Goal: Information Seeking & Learning: Learn about a topic

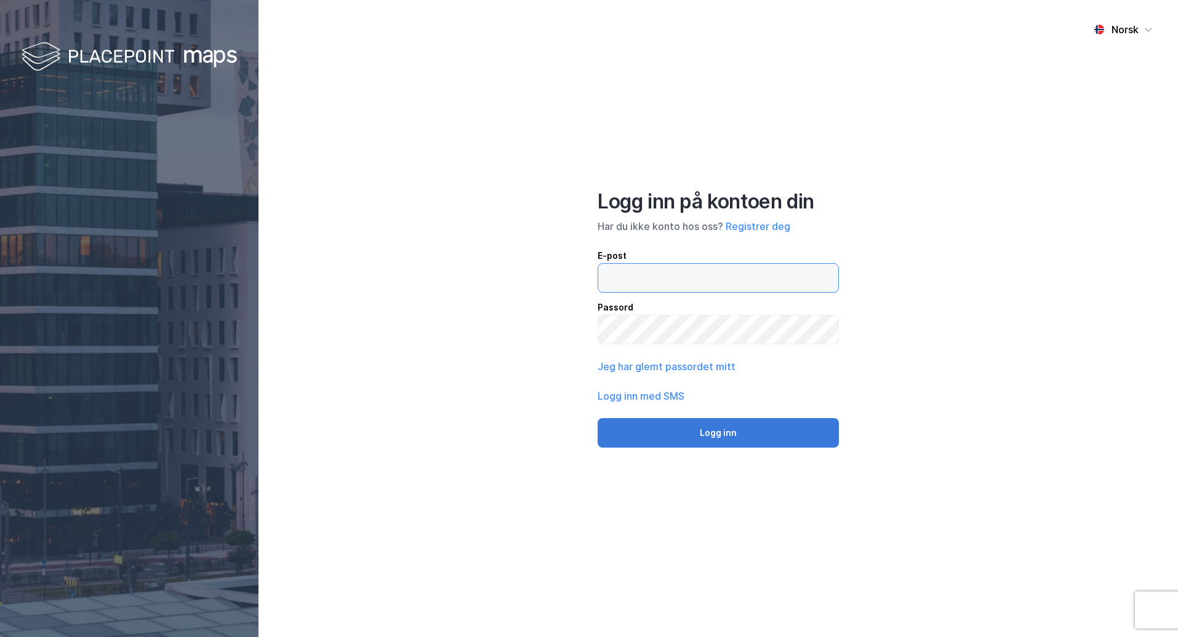
type input "[EMAIL_ADDRESS][DOMAIN_NAME]"
click at [719, 426] on button "Logg inn" at bounding box center [717, 433] width 241 height 30
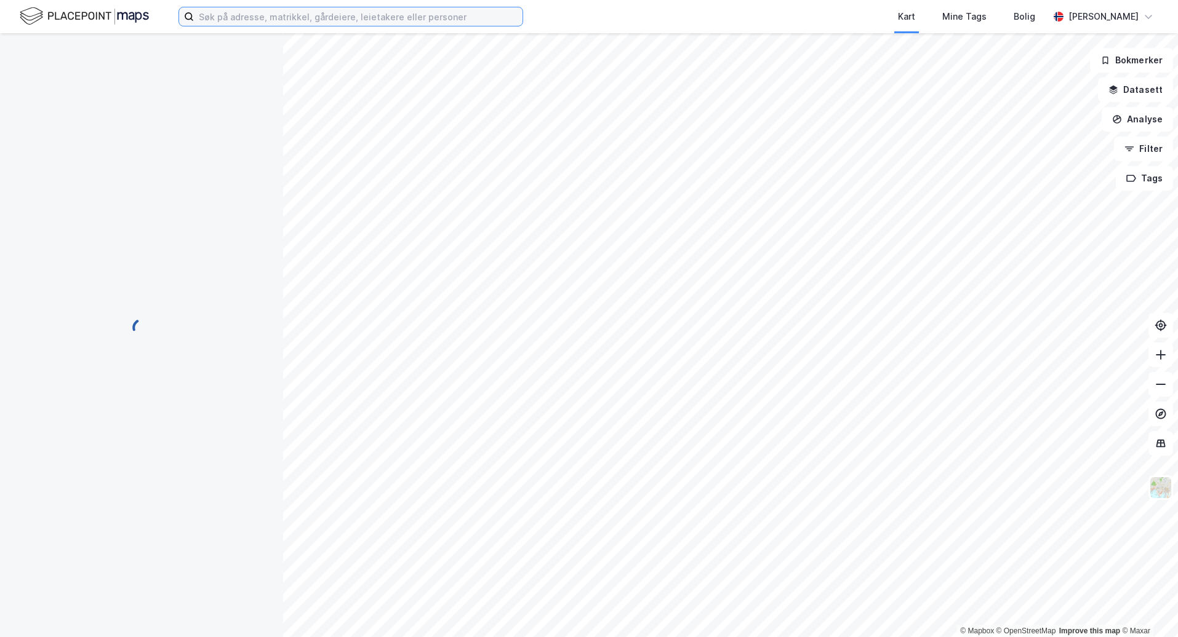
click at [251, 22] on input at bounding box center [358, 16] width 329 height 18
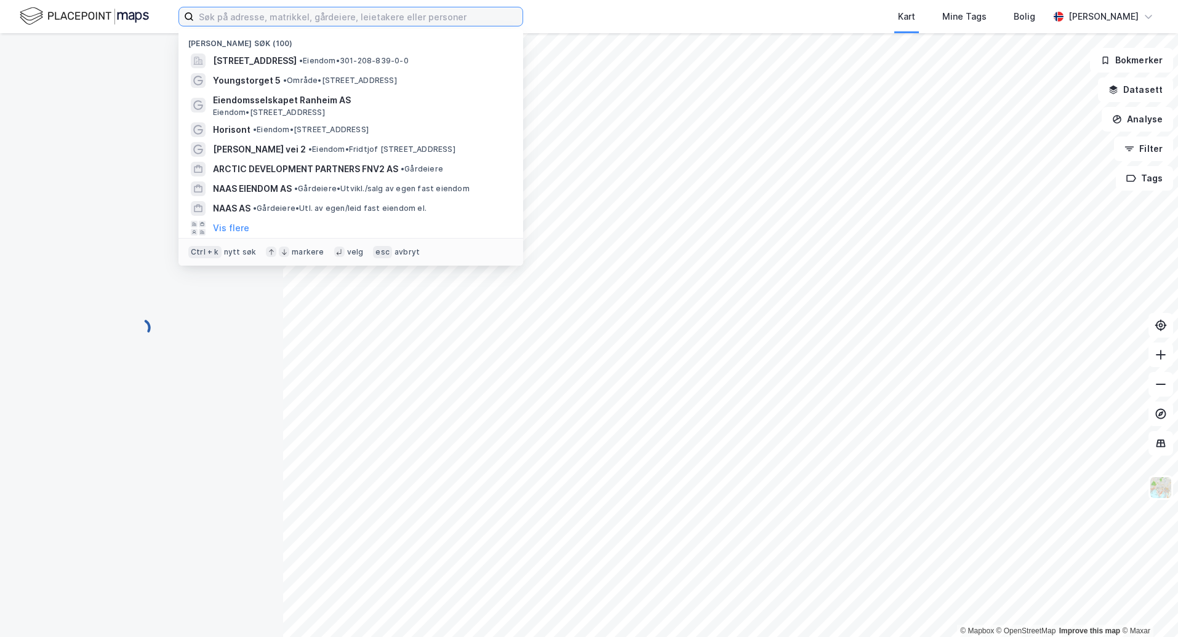
paste input "[STREET_ADDRESS][PERSON_NAME]"
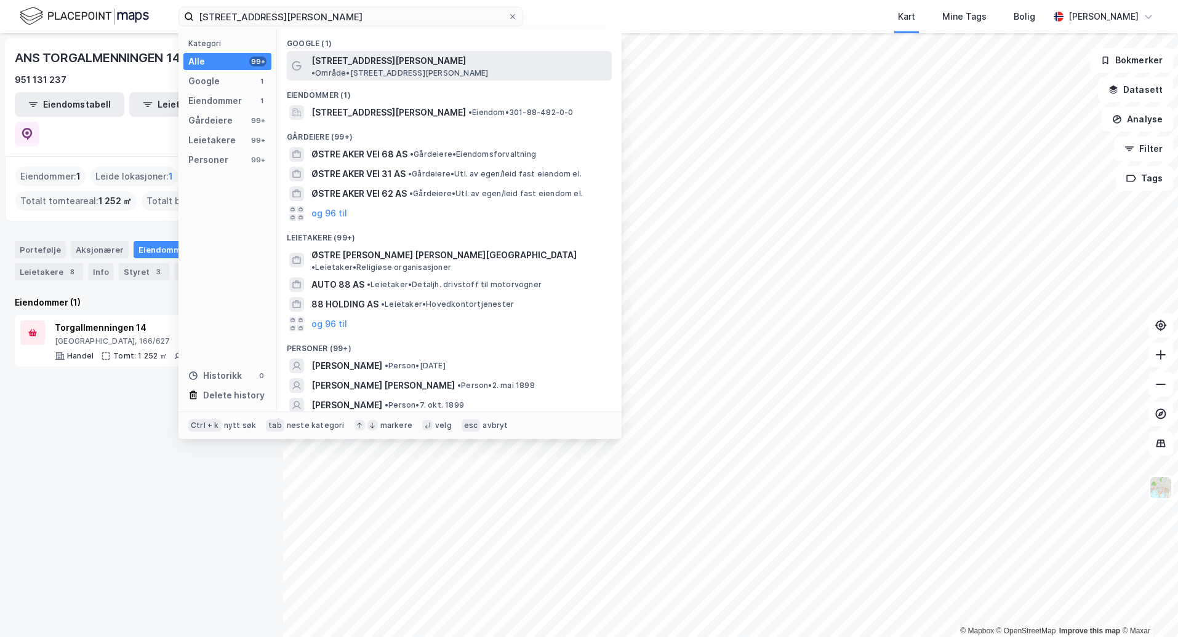
click at [349, 61] on span "[STREET_ADDRESS][PERSON_NAME]" at bounding box center [388, 61] width 154 height 15
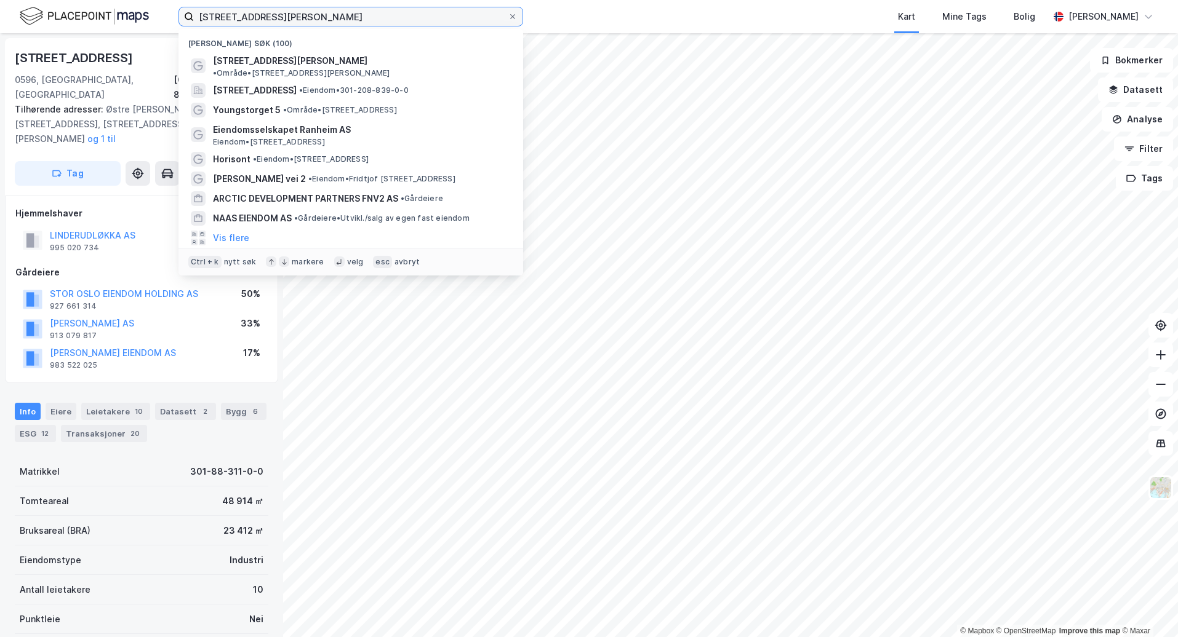
click at [299, 21] on input "[STREET_ADDRESS][PERSON_NAME]" at bounding box center [351, 16] width 314 height 18
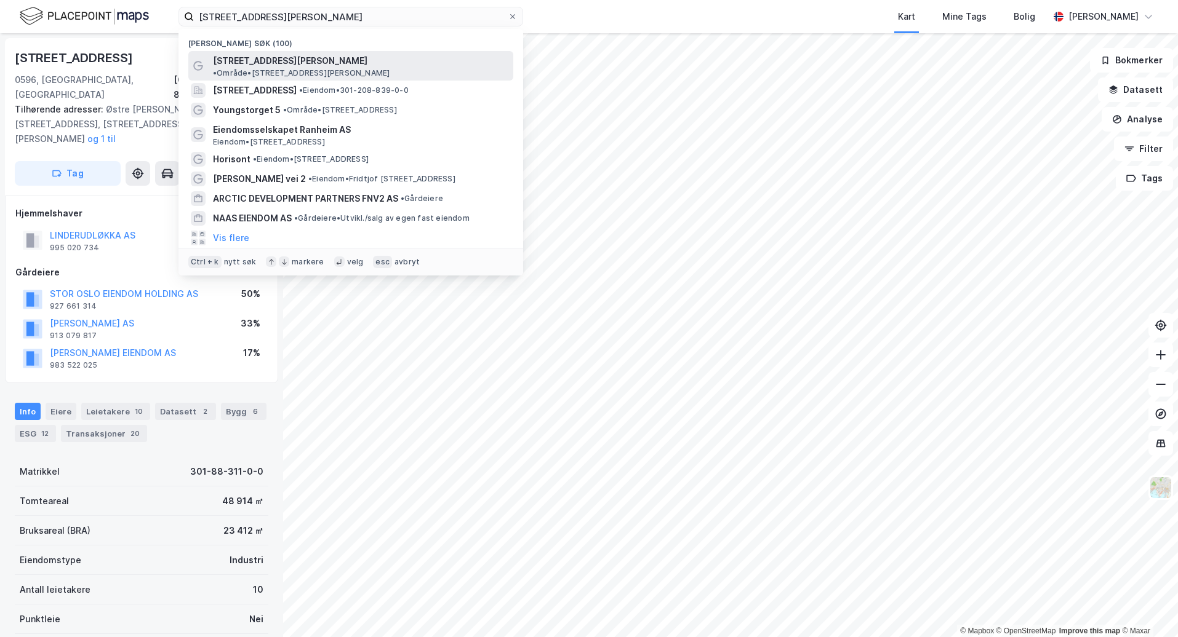
click at [305, 68] on span "• Område • [STREET_ADDRESS][PERSON_NAME]" at bounding box center [301, 73] width 177 height 10
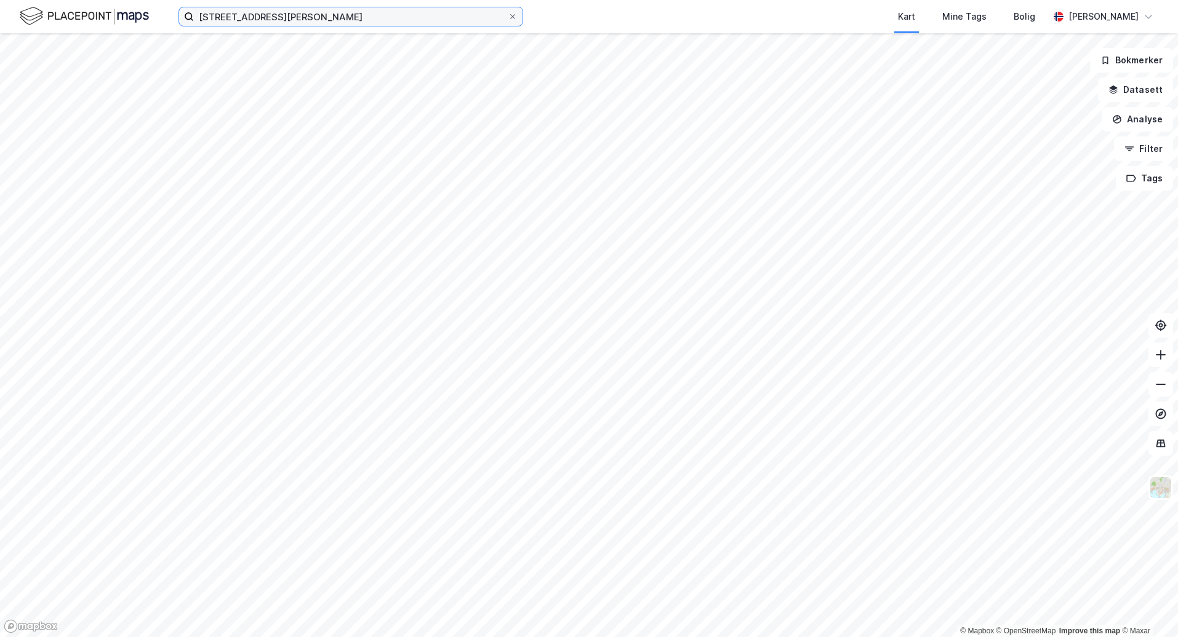
click at [319, 16] on input "[STREET_ADDRESS][PERSON_NAME]" at bounding box center [351, 16] width 314 height 18
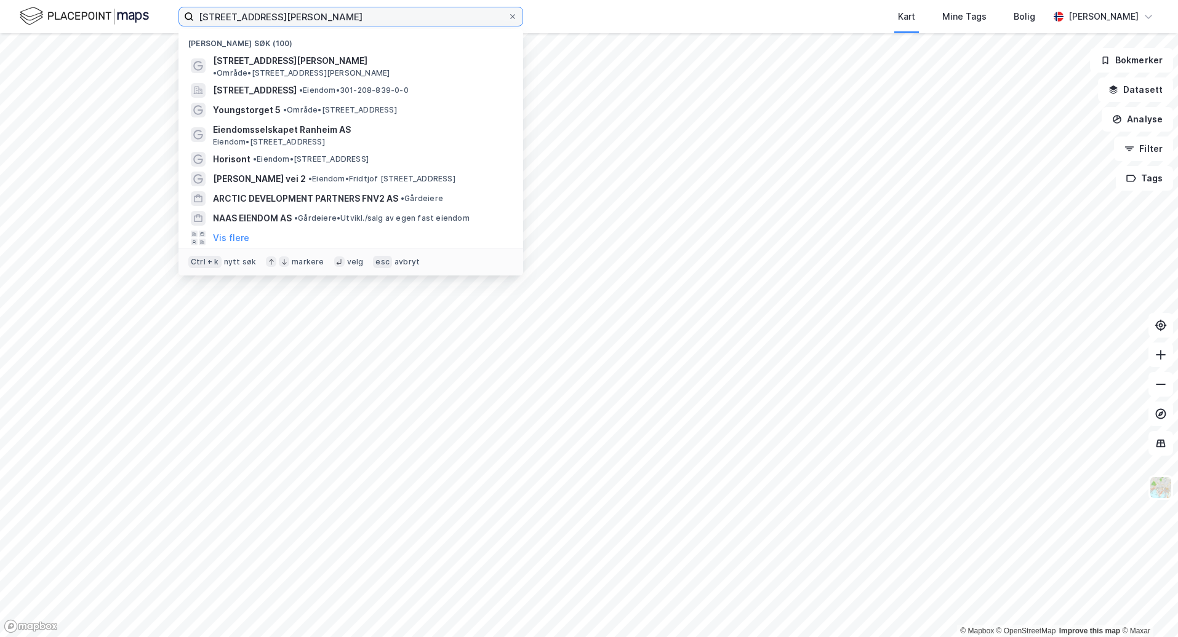
click at [331, 15] on input "[STREET_ADDRESS][PERSON_NAME]" at bounding box center [351, 16] width 314 height 18
click at [328, 18] on input "[STREET_ADDRESS][PERSON_NAME]" at bounding box center [351, 16] width 314 height 18
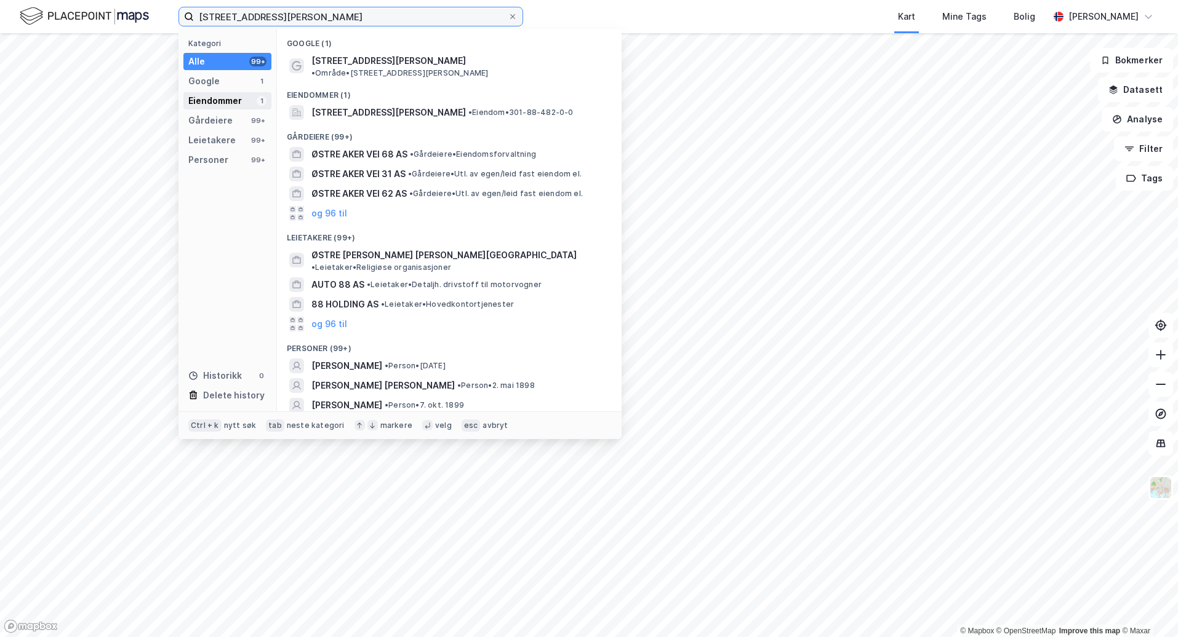
type input "[STREET_ADDRESS][PERSON_NAME]"
click at [245, 100] on div "Eiendommer 1" at bounding box center [227, 100] width 88 height 17
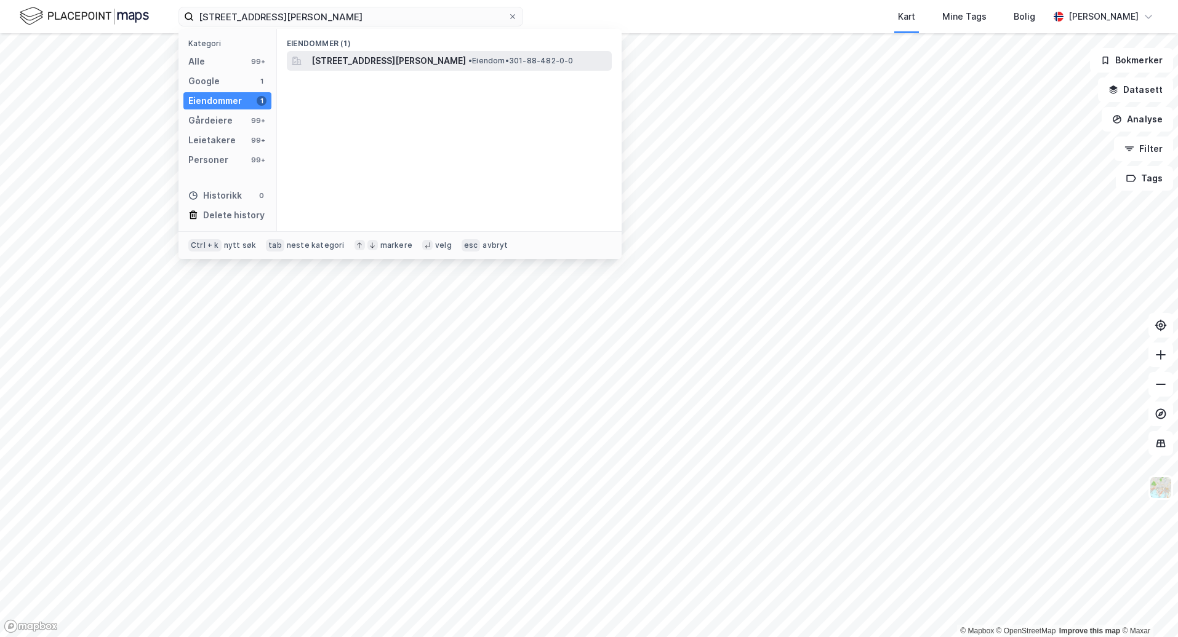
click at [443, 62] on span "[STREET_ADDRESS][PERSON_NAME]" at bounding box center [388, 61] width 154 height 15
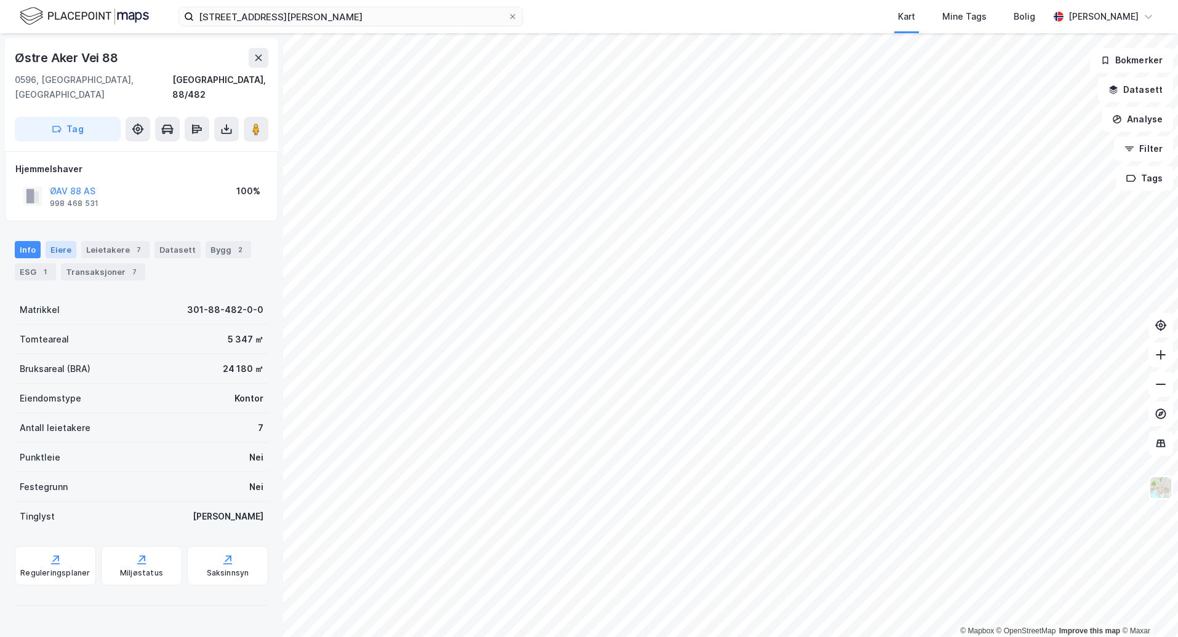
click at [65, 241] on div "Eiere" at bounding box center [61, 249] width 31 height 17
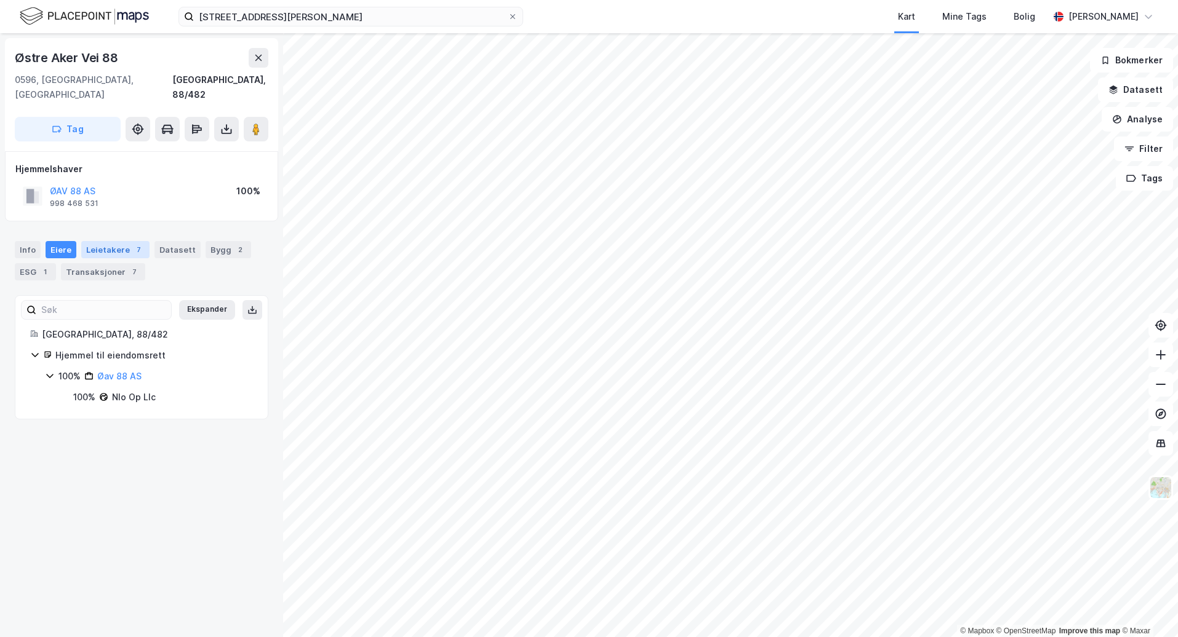
click at [94, 241] on div "Leietakere 7" at bounding box center [115, 249] width 68 height 17
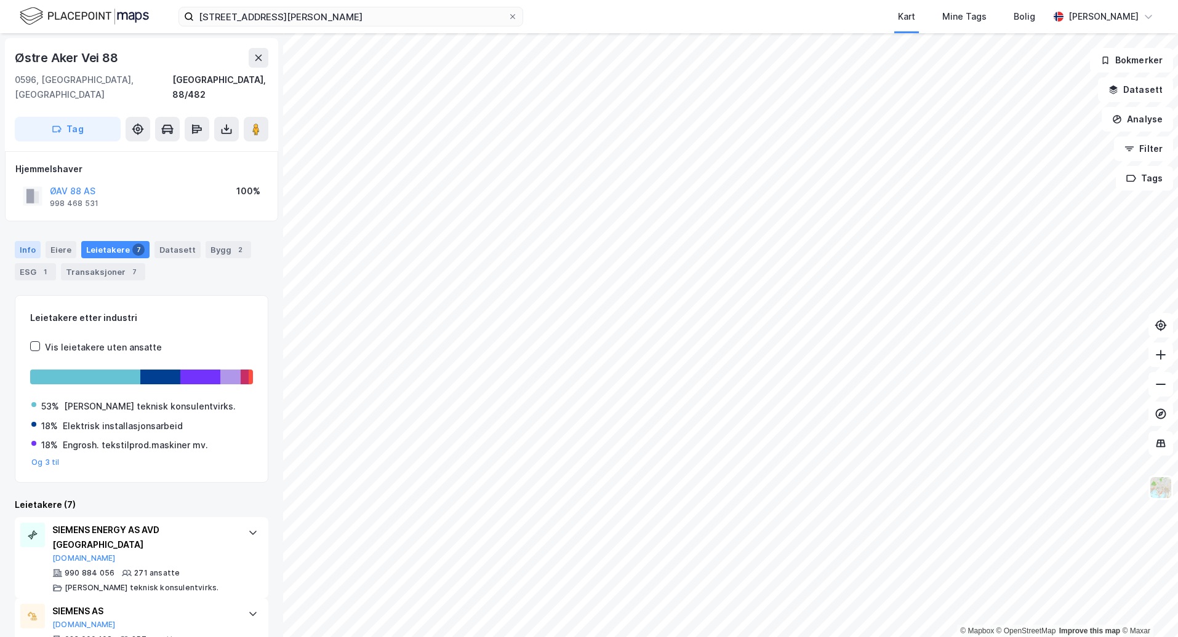
click at [28, 241] on div "Info" at bounding box center [28, 249] width 26 height 17
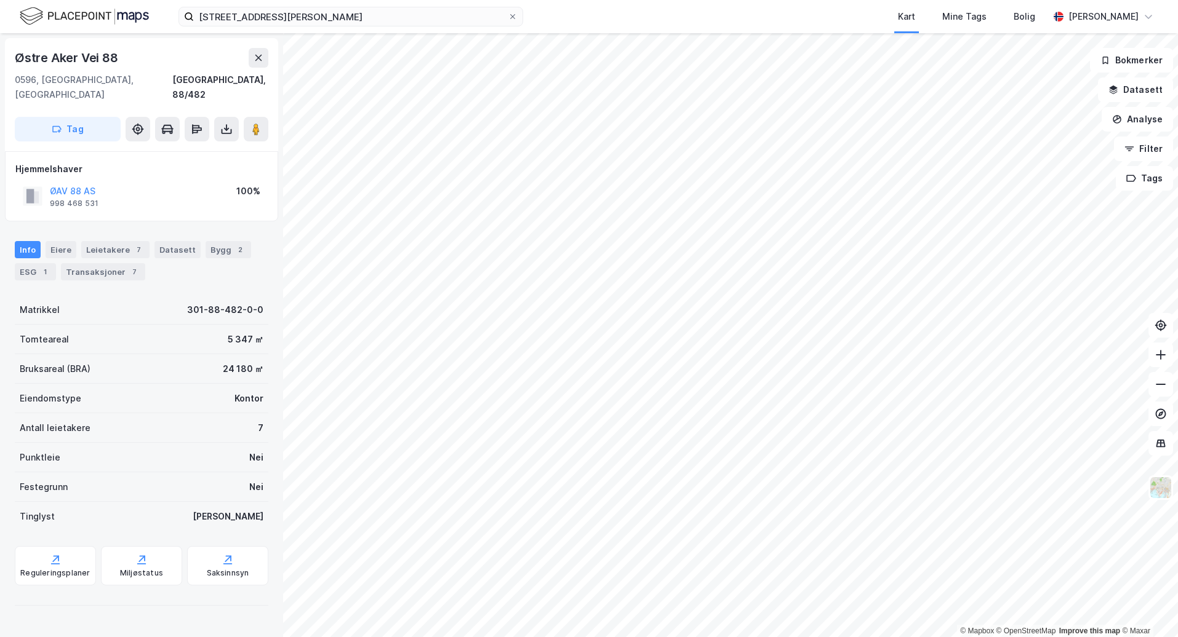
click at [775, 637] on html "Østre [PERSON_NAME][STREET_ADDRESS] Kart Mine Tags [PERSON_NAME] © Mapbox © Ope…" at bounding box center [589, 318] width 1178 height 637
click at [0, 0] on button "ØAV 88 AS" at bounding box center [0, 0] width 0 height 0
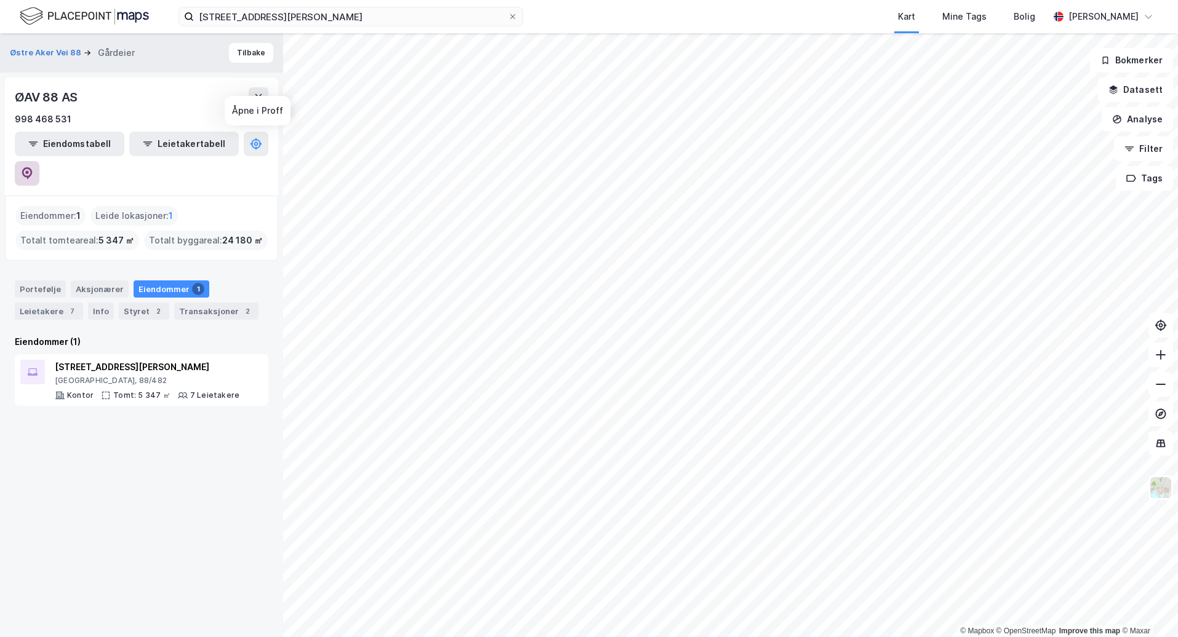
click at [39, 161] on button at bounding box center [27, 173] width 25 height 25
click at [92, 303] on div "Info" at bounding box center [101, 311] width 26 height 17
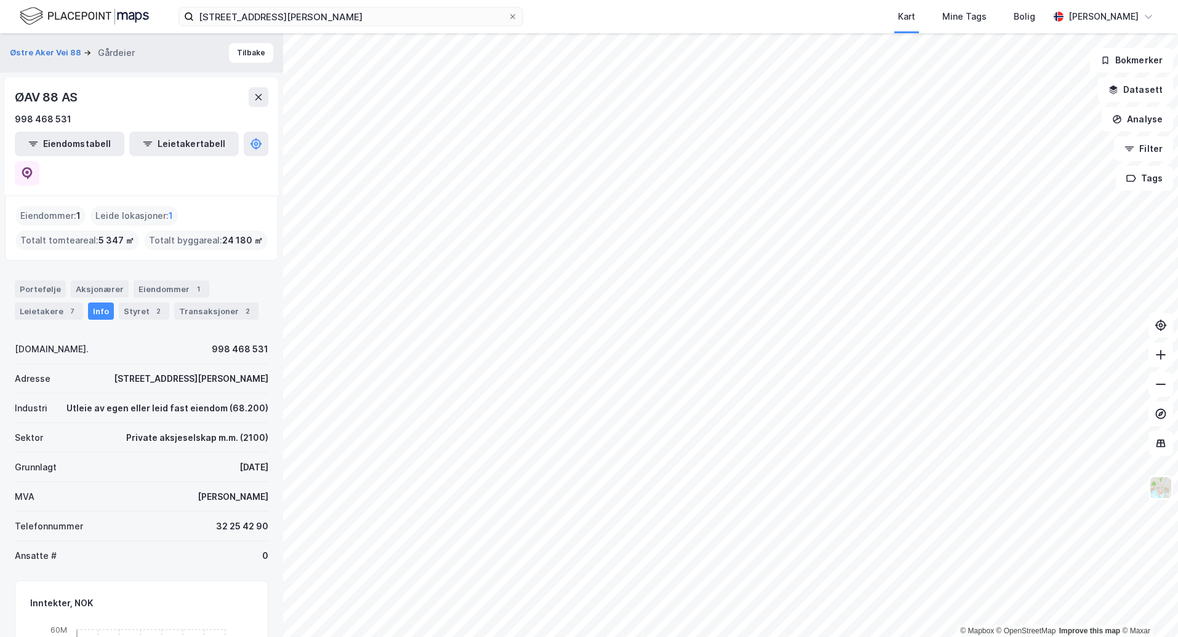
click at [154, 86] on div "ØAV 88 AS 998 468 531 Eiendomstabell Leietakertabell" at bounding box center [141, 137] width 273 height 118
click at [168, 281] on div "Eiendommer 1" at bounding box center [172, 289] width 76 height 17
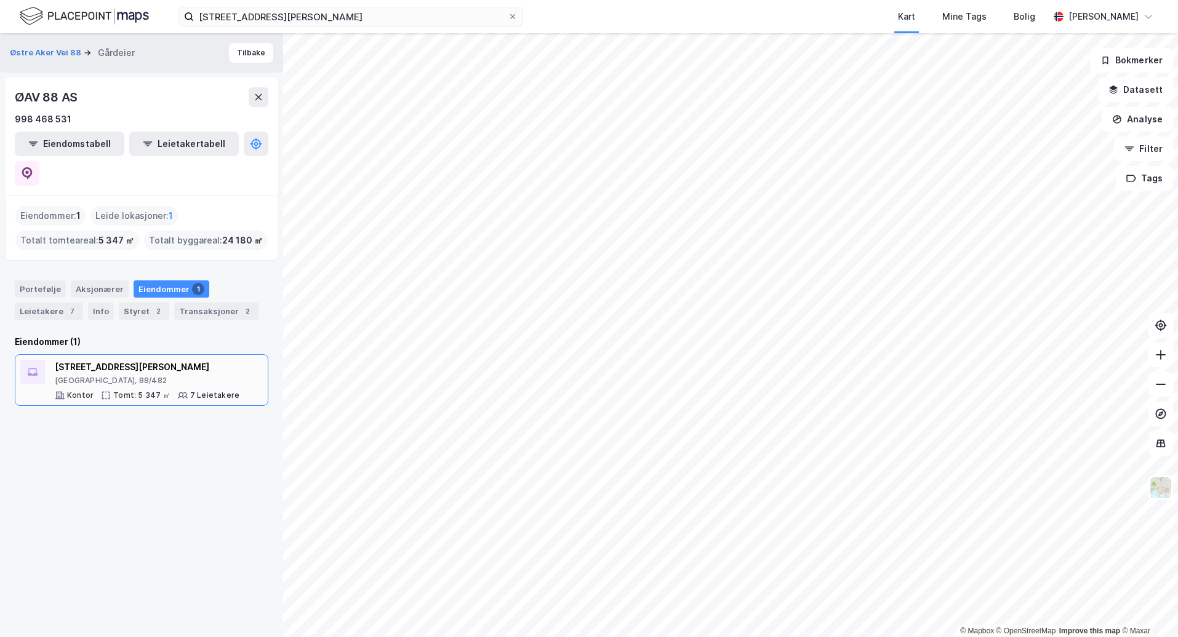
click at [101, 360] on div "[STREET_ADDRESS][PERSON_NAME]" at bounding box center [147, 367] width 185 height 15
